Goal: Information Seeking & Learning: Learn about a topic

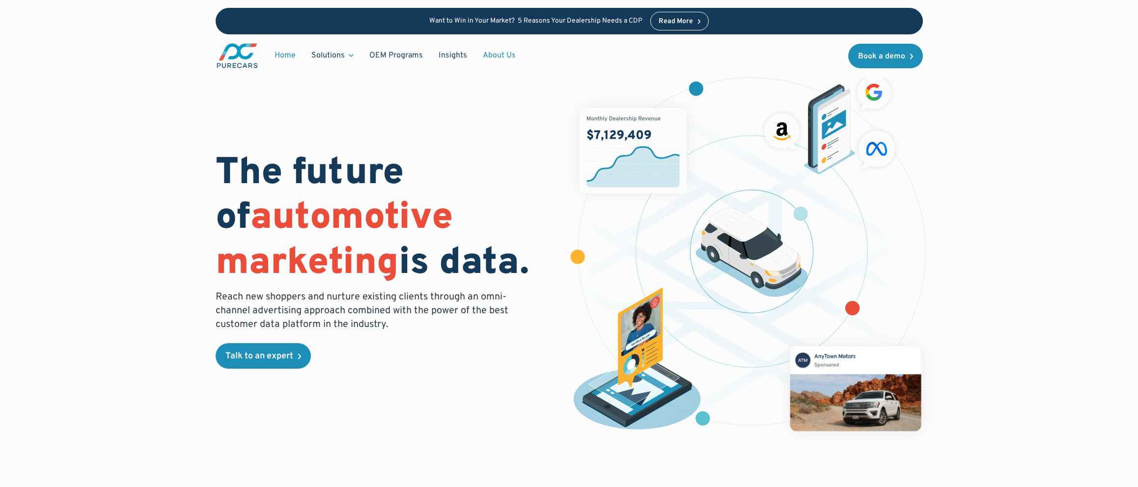
click at [502, 60] on link "About Us" at bounding box center [499, 55] width 49 height 19
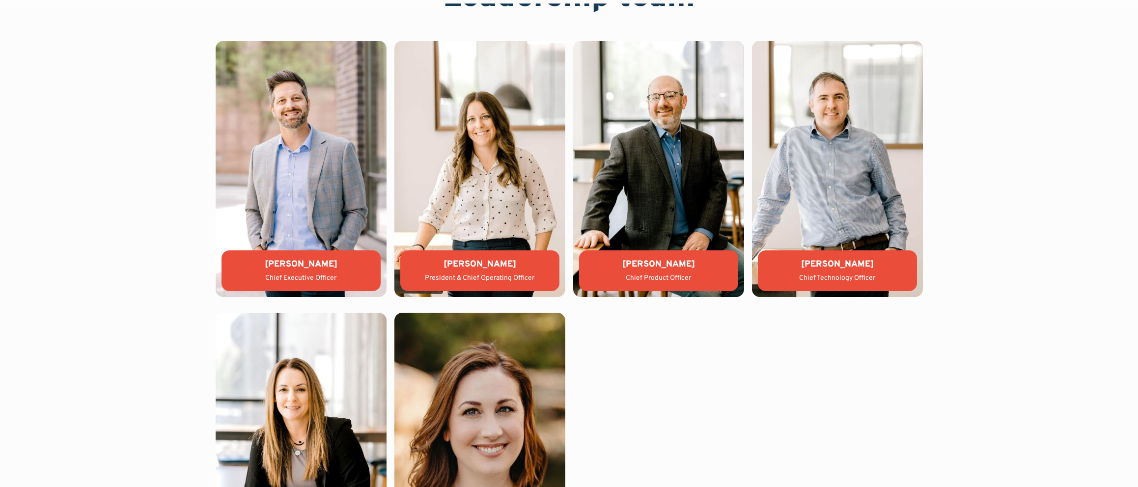
scroll to position [2247, 0]
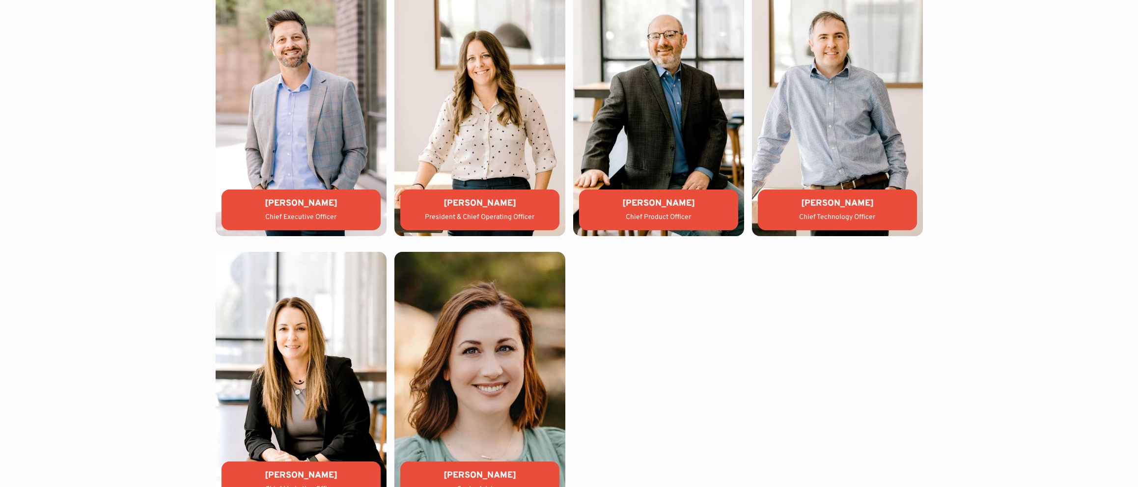
click at [305, 204] on div "Aaron Sheeks" at bounding box center [300, 203] width 143 height 12
click at [299, 91] on img at bounding box center [301, 108] width 171 height 256
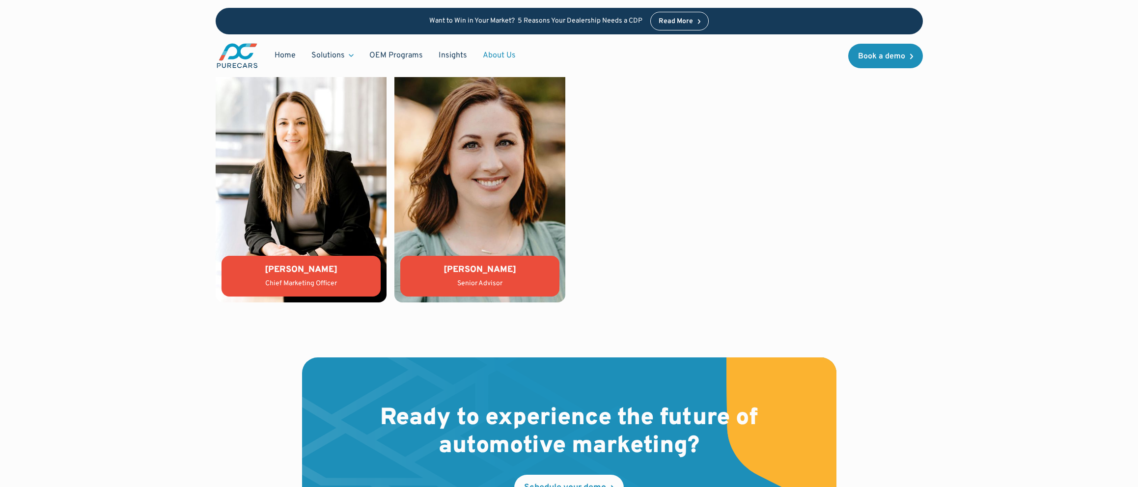
scroll to position [2860, 0]
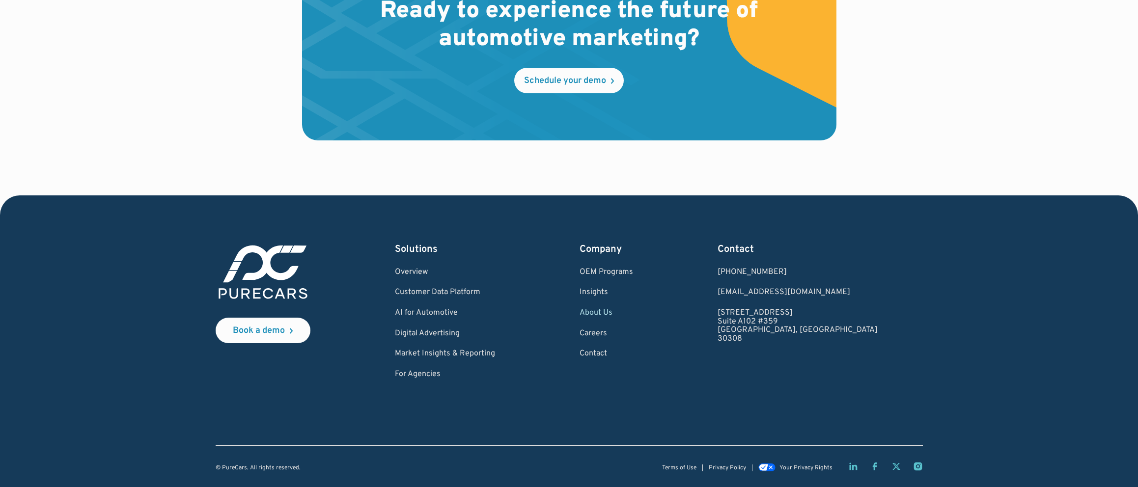
click at [633, 315] on link "About Us" at bounding box center [606, 313] width 54 height 9
